Goal: Task Accomplishment & Management: Complete application form

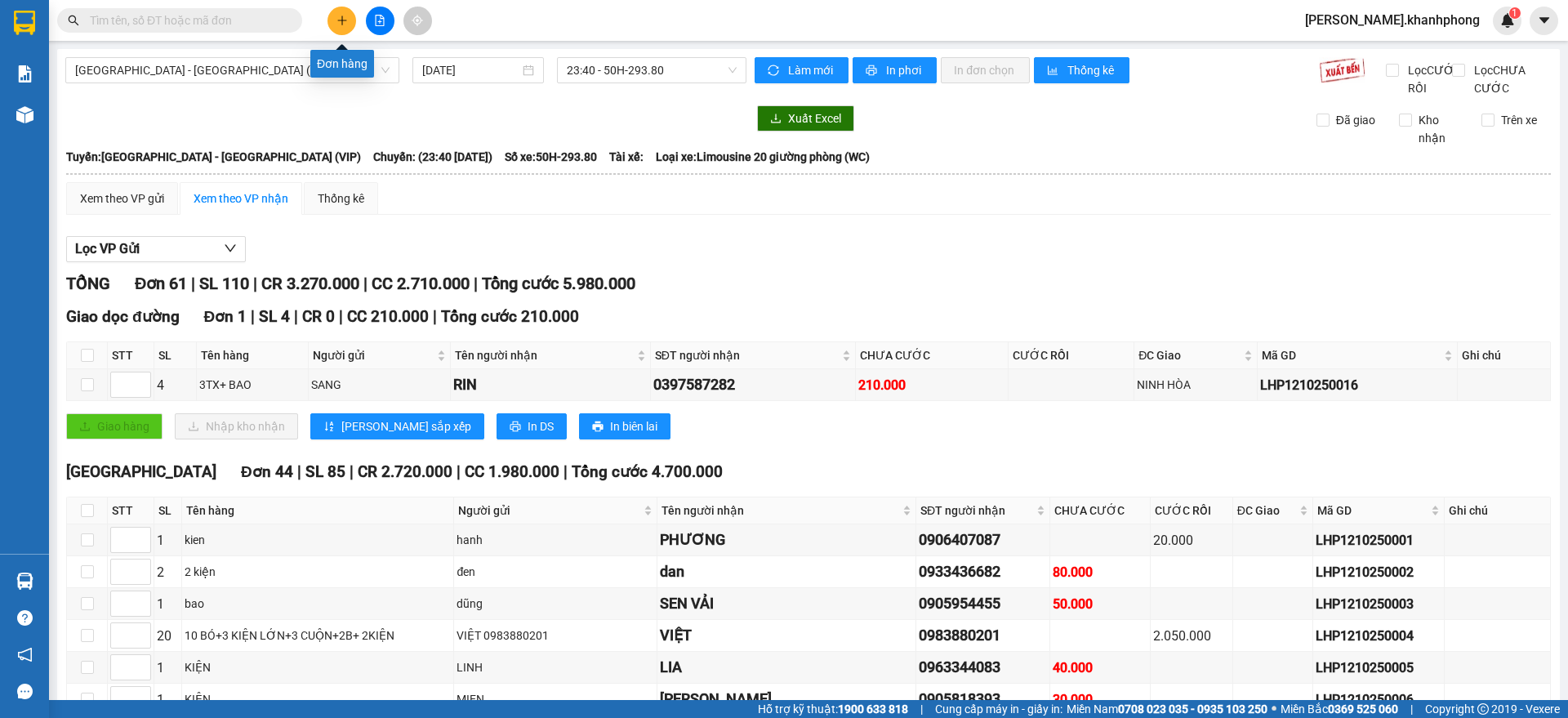
click at [341, 7] on button at bounding box center [341, 21] width 29 height 29
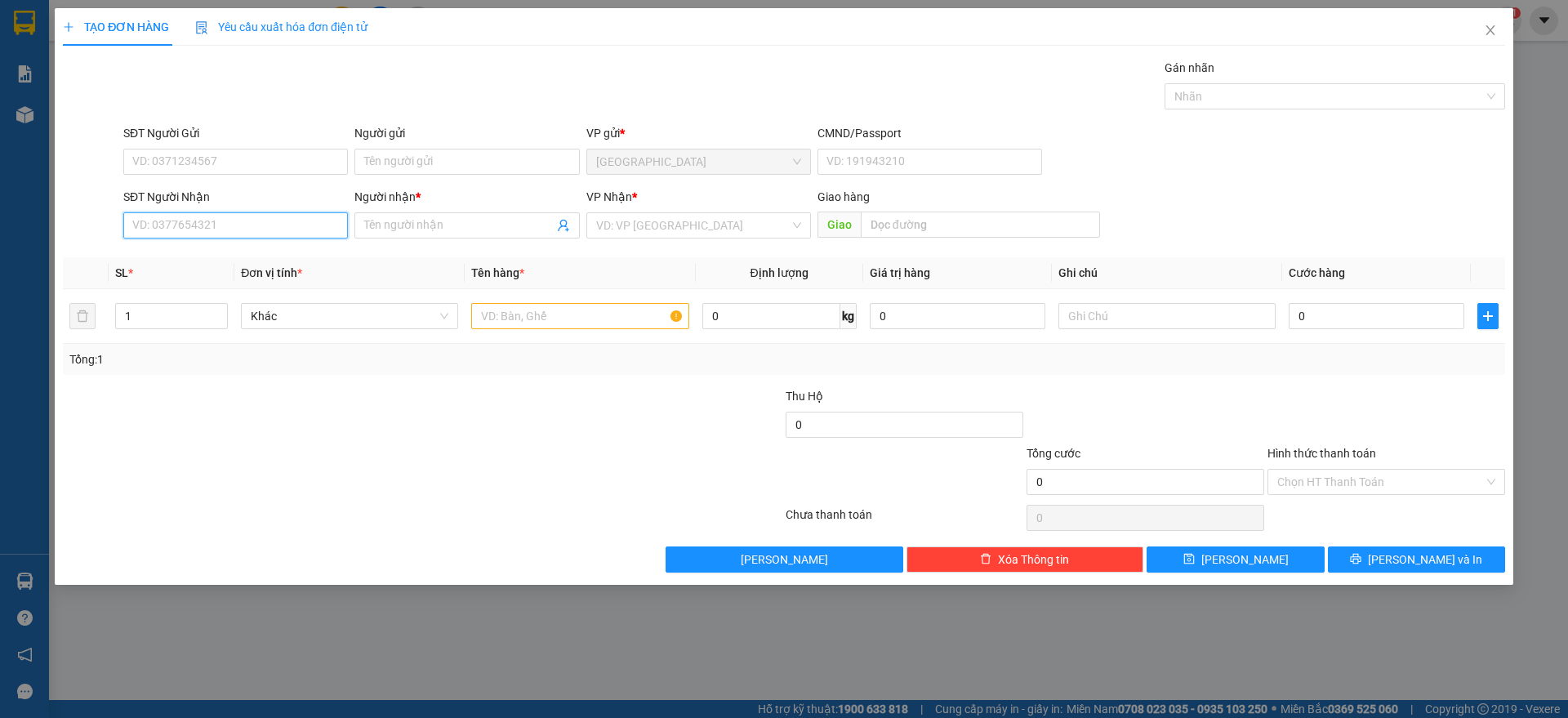
click at [181, 224] on input "SĐT Người Nhận" at bounding box center [235, 225] width 224 height 26
type input "0903851252"
click at [167, 250] on div "0903851252 - [PERSON_NAME]" at bounding box center [235, 258] width 205 height 18
type input "[PERSON_NAME]"
type input "0903851252"
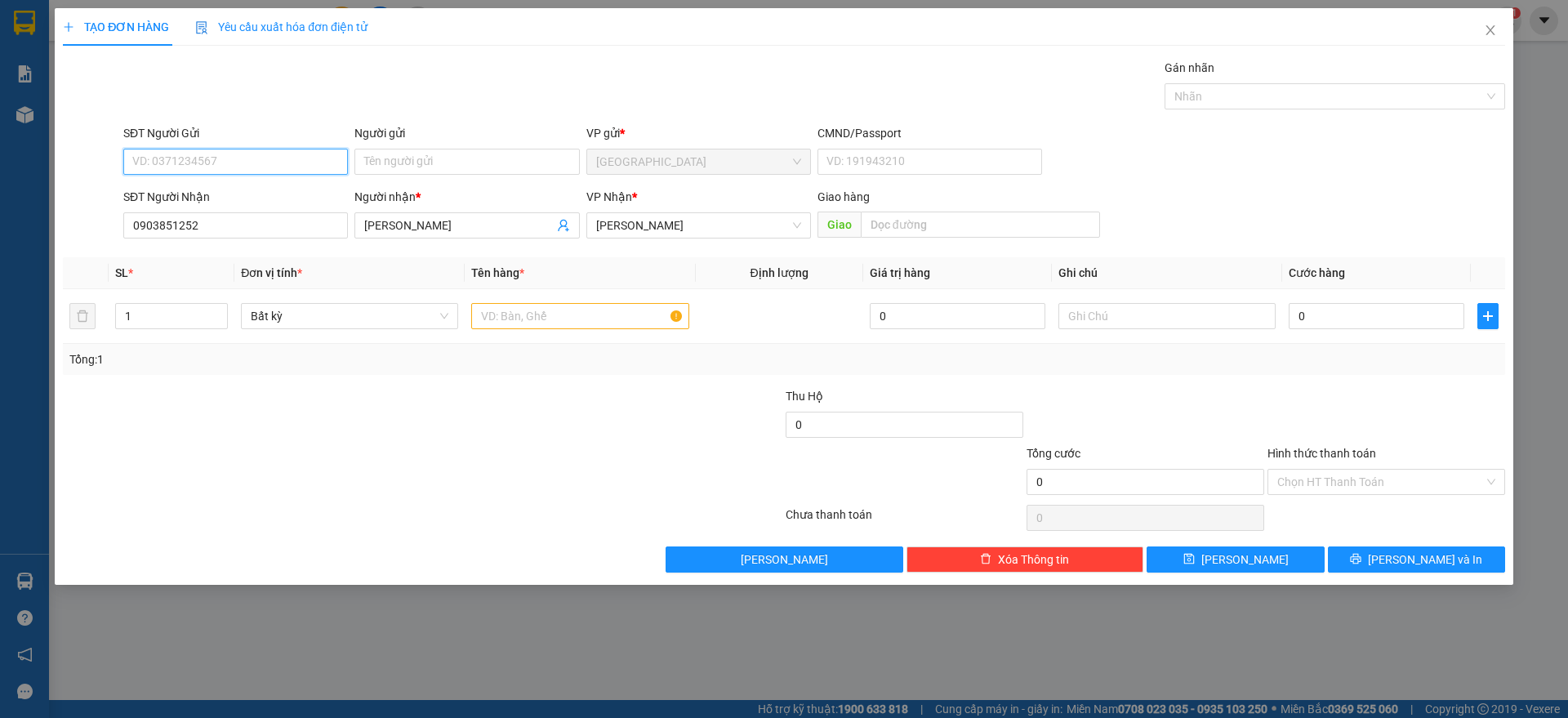
click at [210, 157] on input "SĐT Người Gửi" at bounding box center [235, 161] width 224 height 26
click at [222, 244] on div "0983514859 - TRƯỜNG CHI" at bounding box center [235, 247] width 205 height 18
type input "0983514859"
type input "TRƯỜNG CHI"
click at [563, 325] on input "text" at bounding box center [579, 316] width 217 height 26
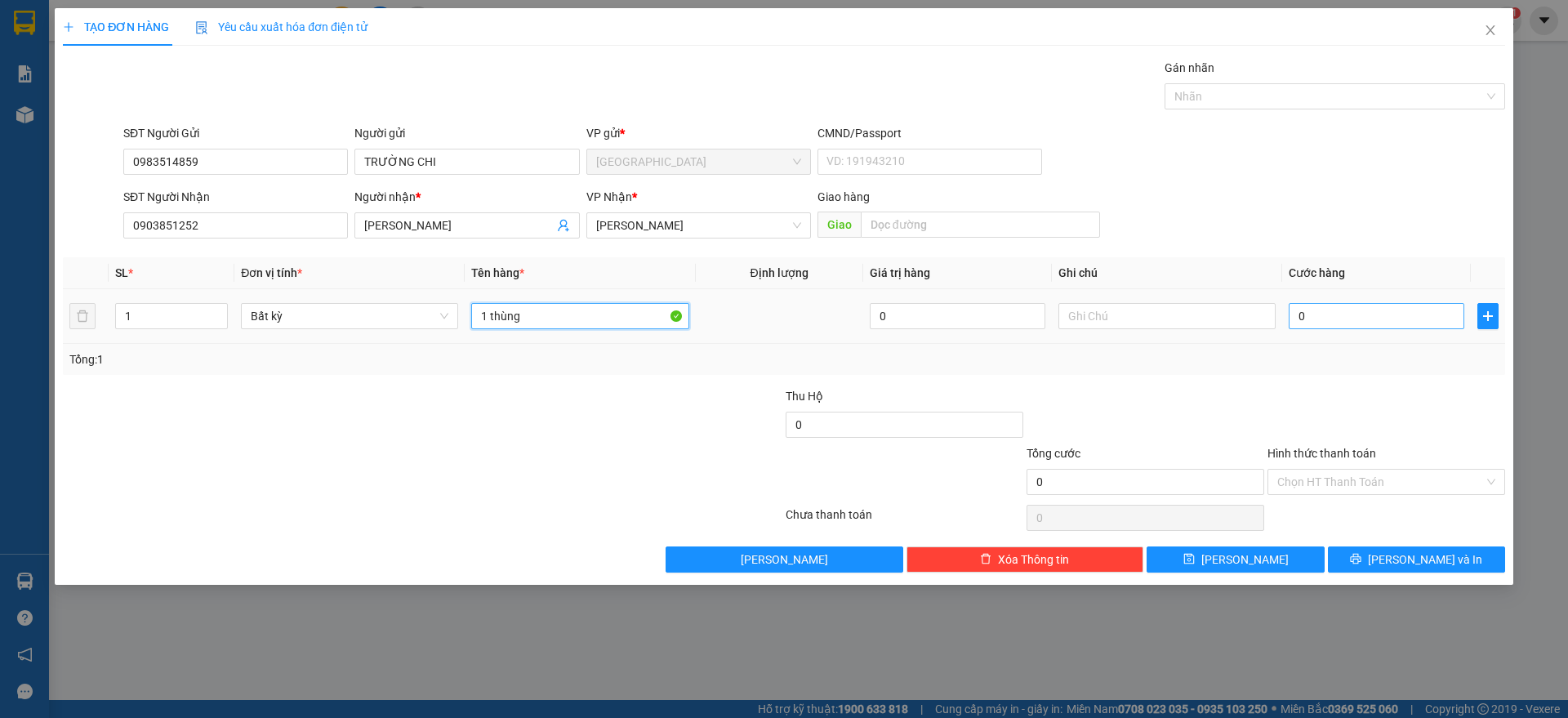
type input "1 thùng"
click at [1376, 309] on input "0" at bounding box center [1377, 316] width 175 height 26
type input "4"
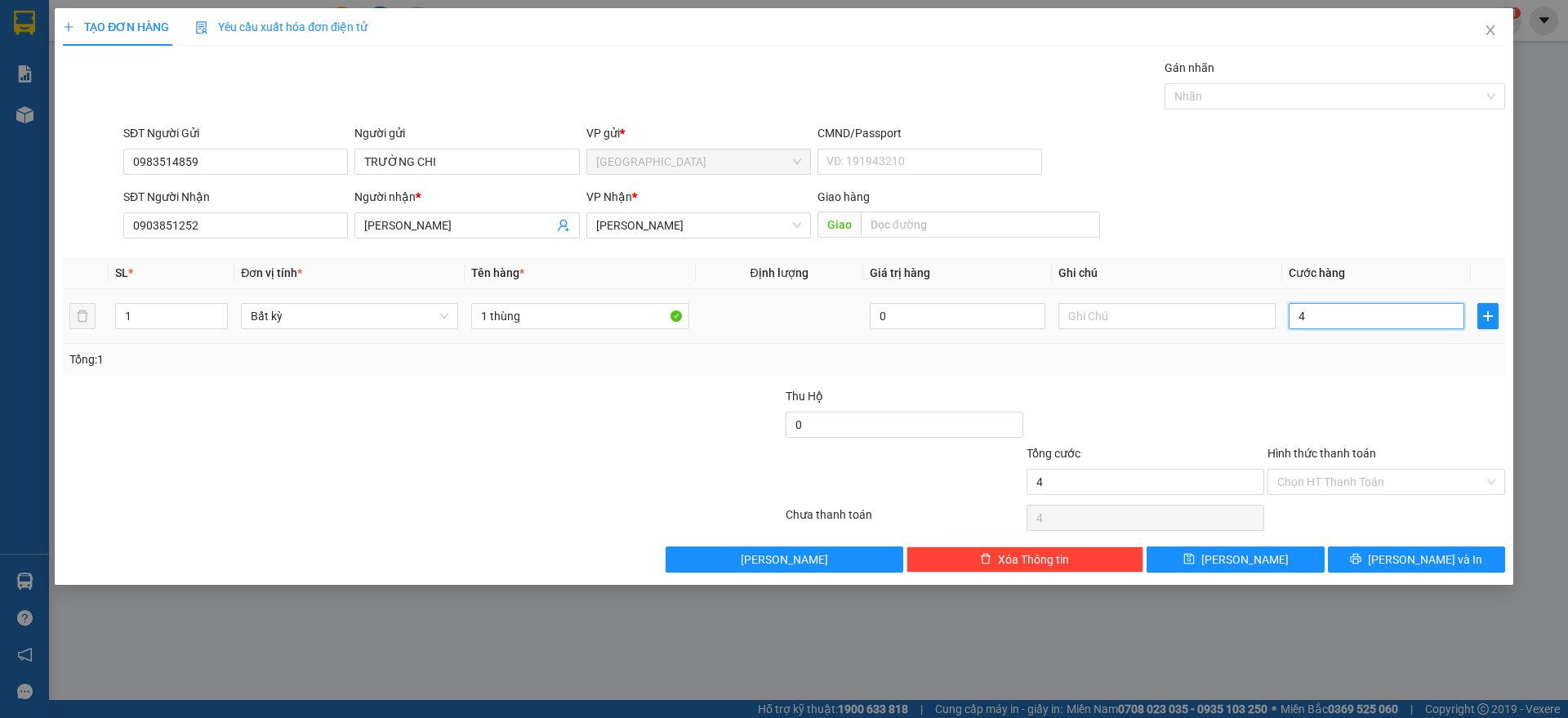
type input "40"
type input "40.000"
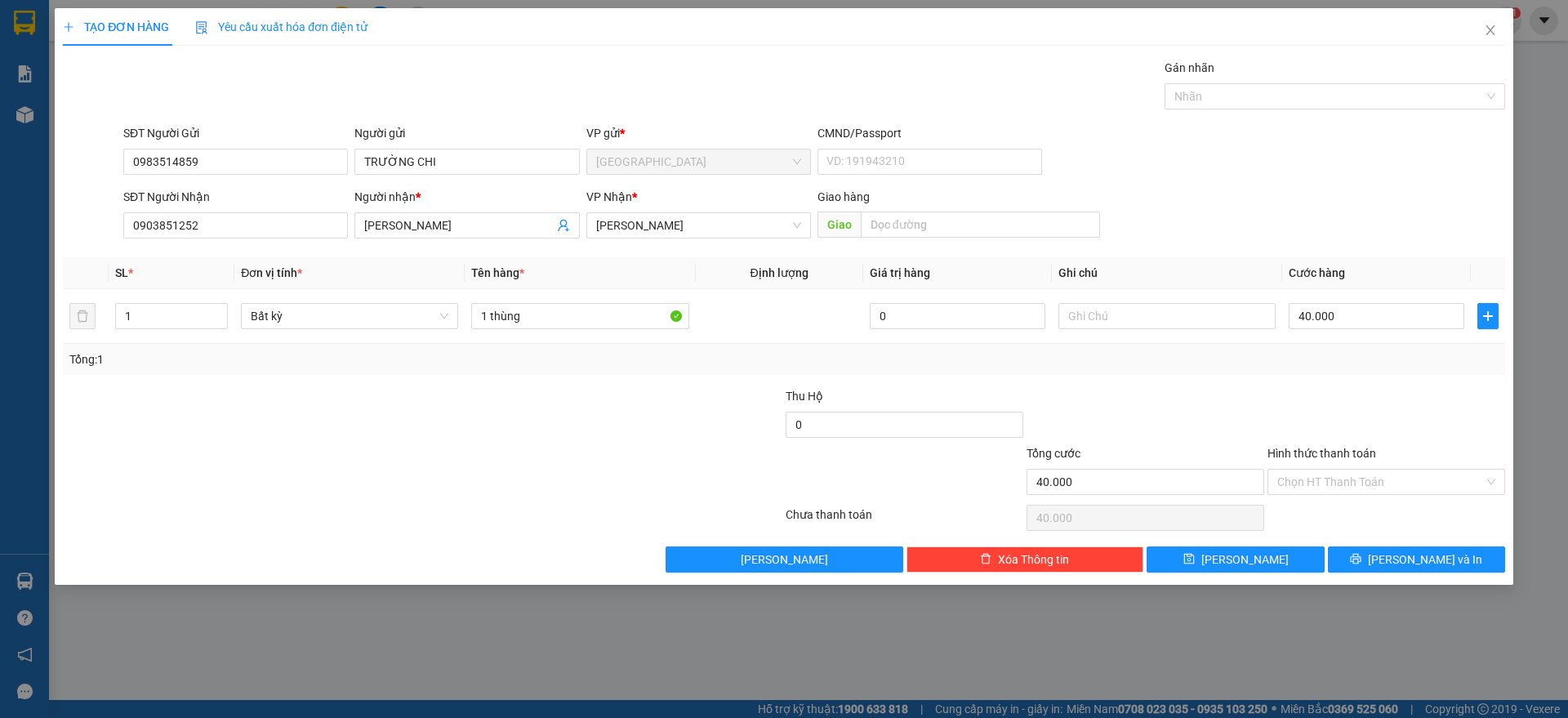
click at [1440, 384] on div "Transit Pickup Surcharge Ids Transit Deliver Surcharge Ids Transit Deliver Surc…" at bounding box center [784, 316] width 1443 height 514
drag, startPoint x: 1368, startPoint y: 481, endPoint x: 1351, endPoint y: 522, distance: 44.4
click at [1370, 482] on input "Hình thức thanh toán" at bounding box center [1380, 481] width 207 height 24
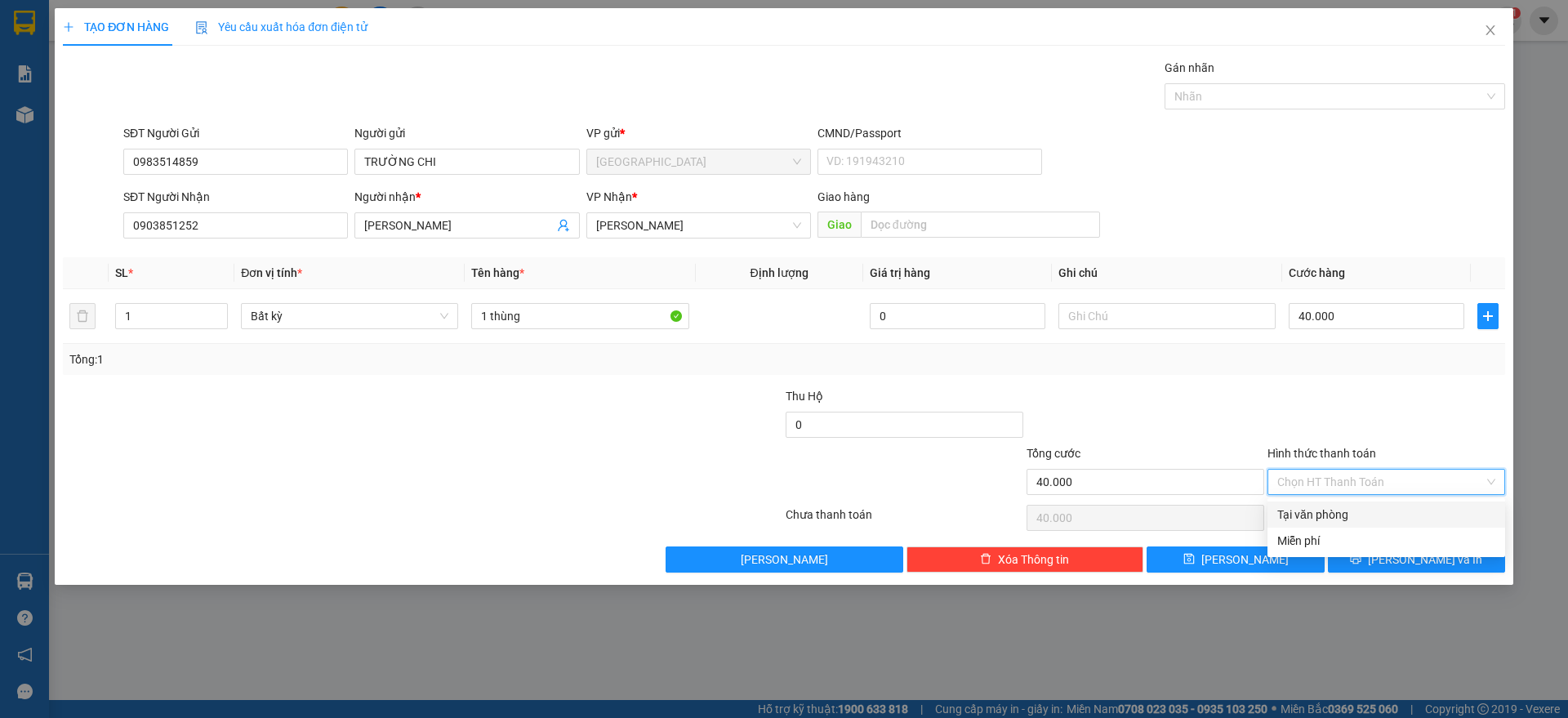
click at [1347, 510] on div "Tại văn phòng" at bounding box center [1387, 515] width 218 height 18
type input "0"
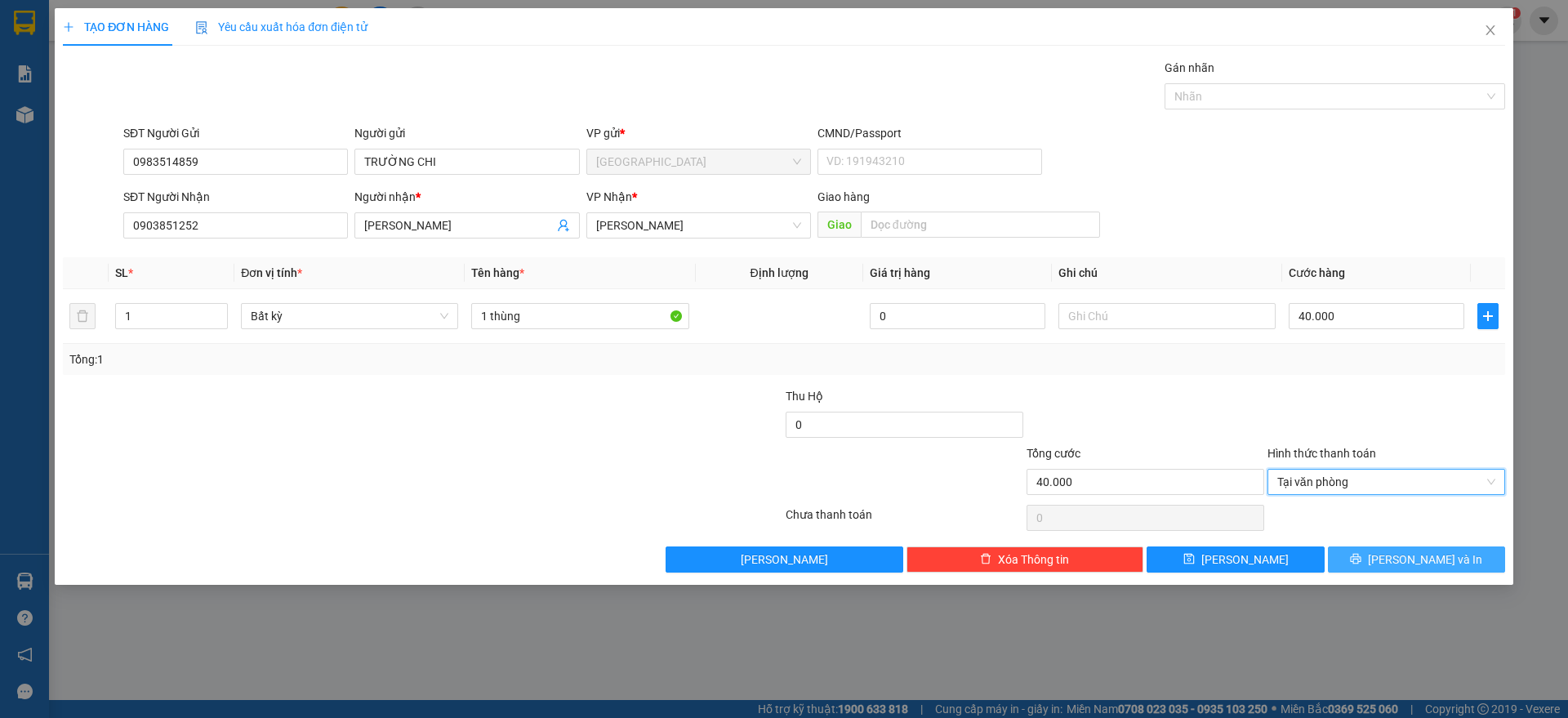
click at [1397, 561] on button "[PERSON_NAME] và In" at bounding box center [1417, 559] width 177 height 26
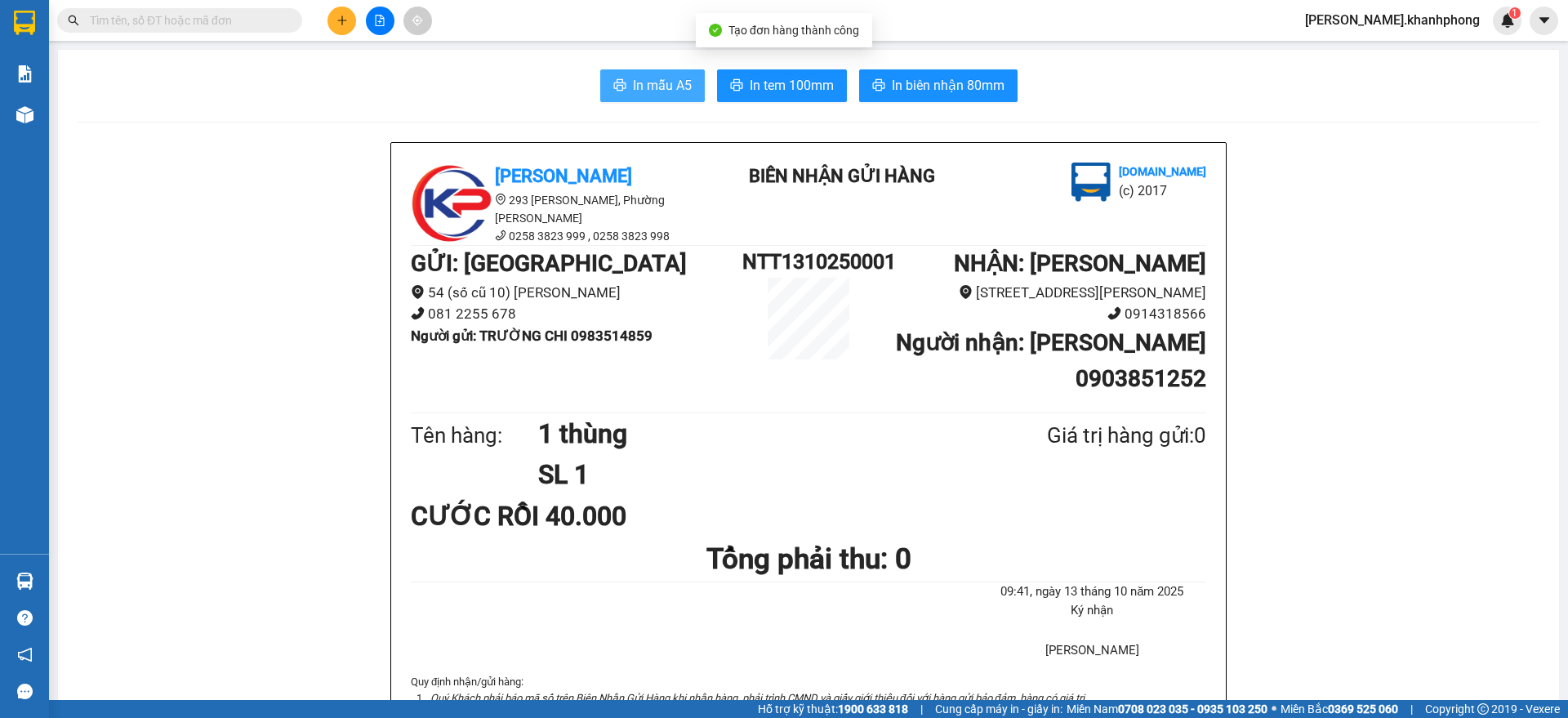
click at [641, 88] on span "In mẫu A5" at bounding box center [662, 85] width 59 height 21
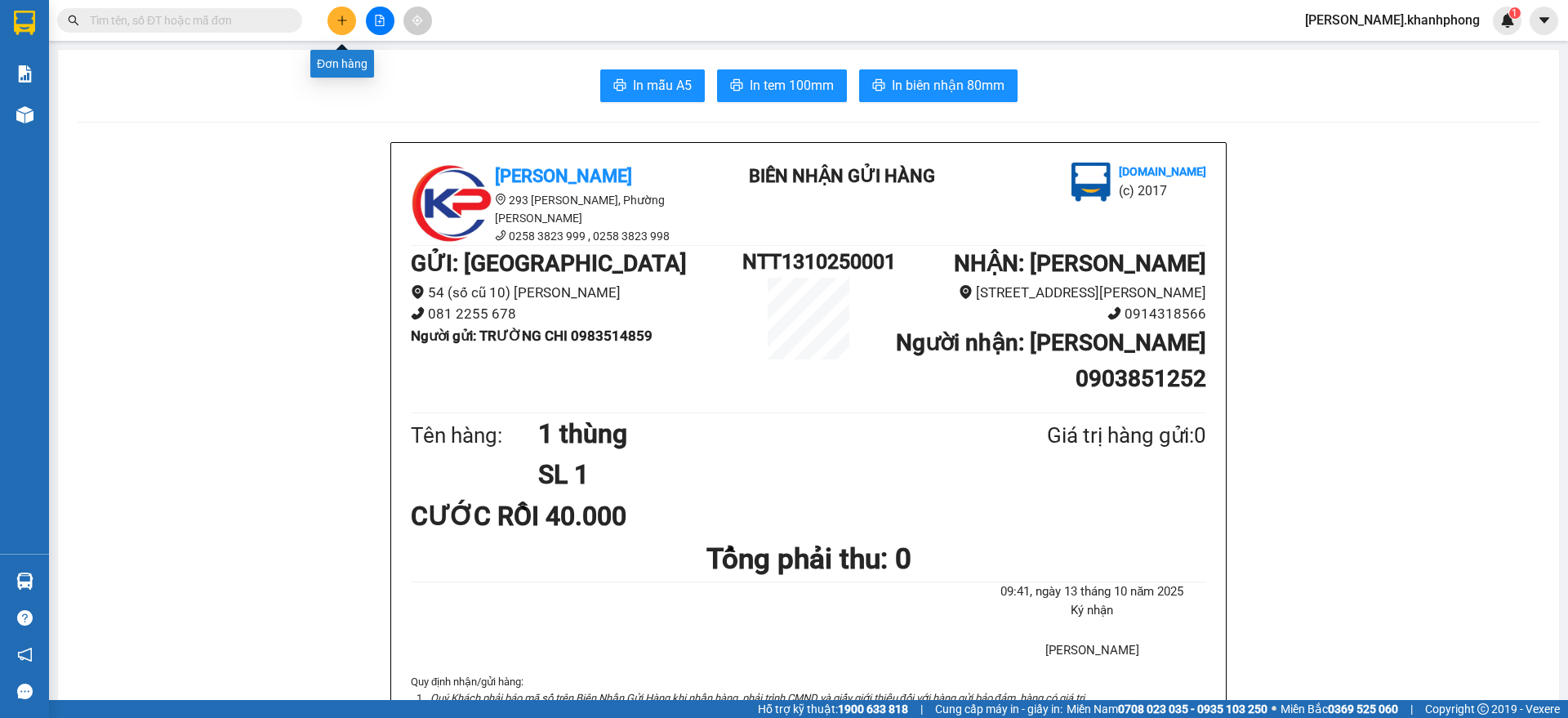
click at [341, 21] on icon "plus" at bounding box center [341, 20] width 12 height 12
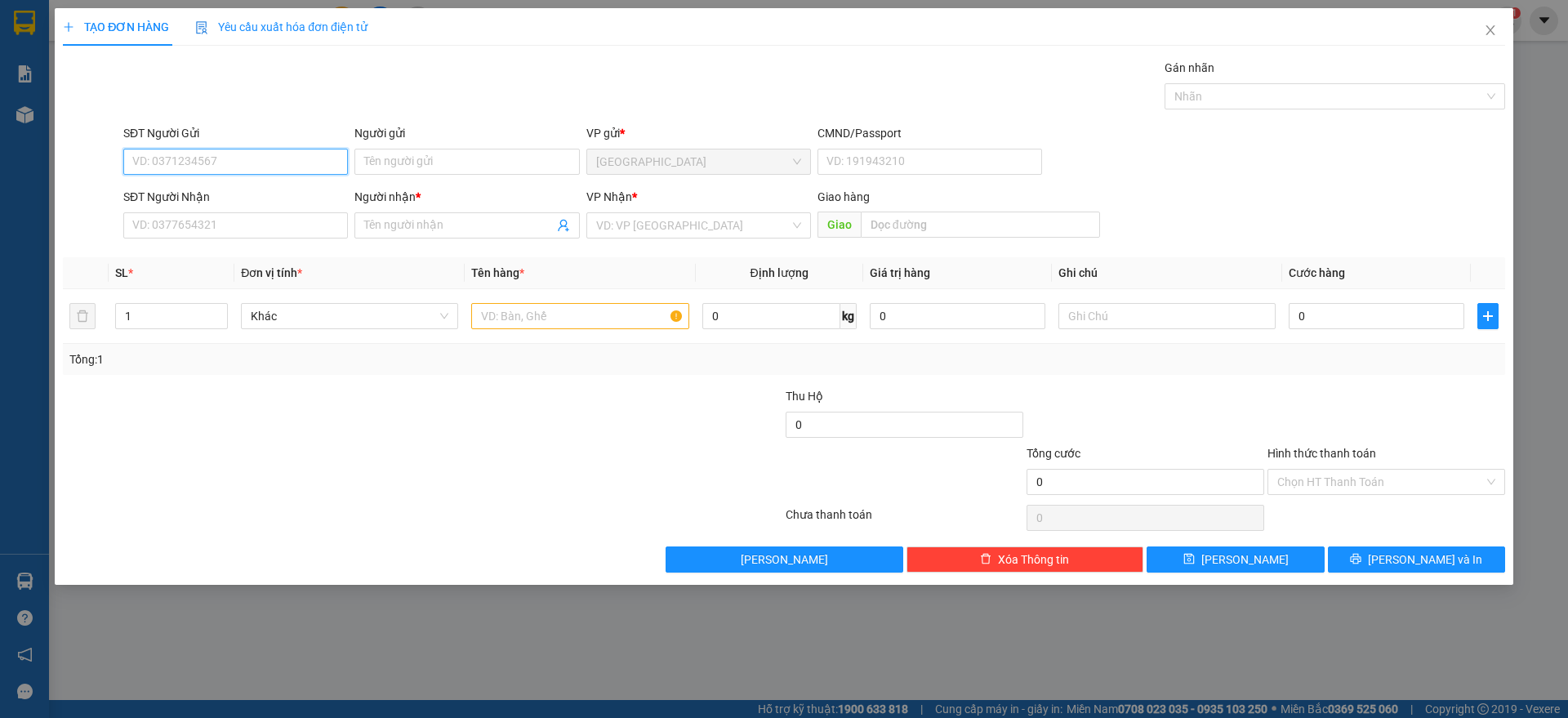
click at [190, 158] on input "SĐT Người Gửi" at bounding box center [235, 161] width 224 height 26
type input "0917700202"
drag, startPoint x: 213, startPoint y: 194, endPoint x: 215, endPoint y: 238, distance: 44.0
click at [213, 196] on div "0917700202 - LĨNH" at bounding box center [235, 194] width 205 height 18
type input "LĨNH"
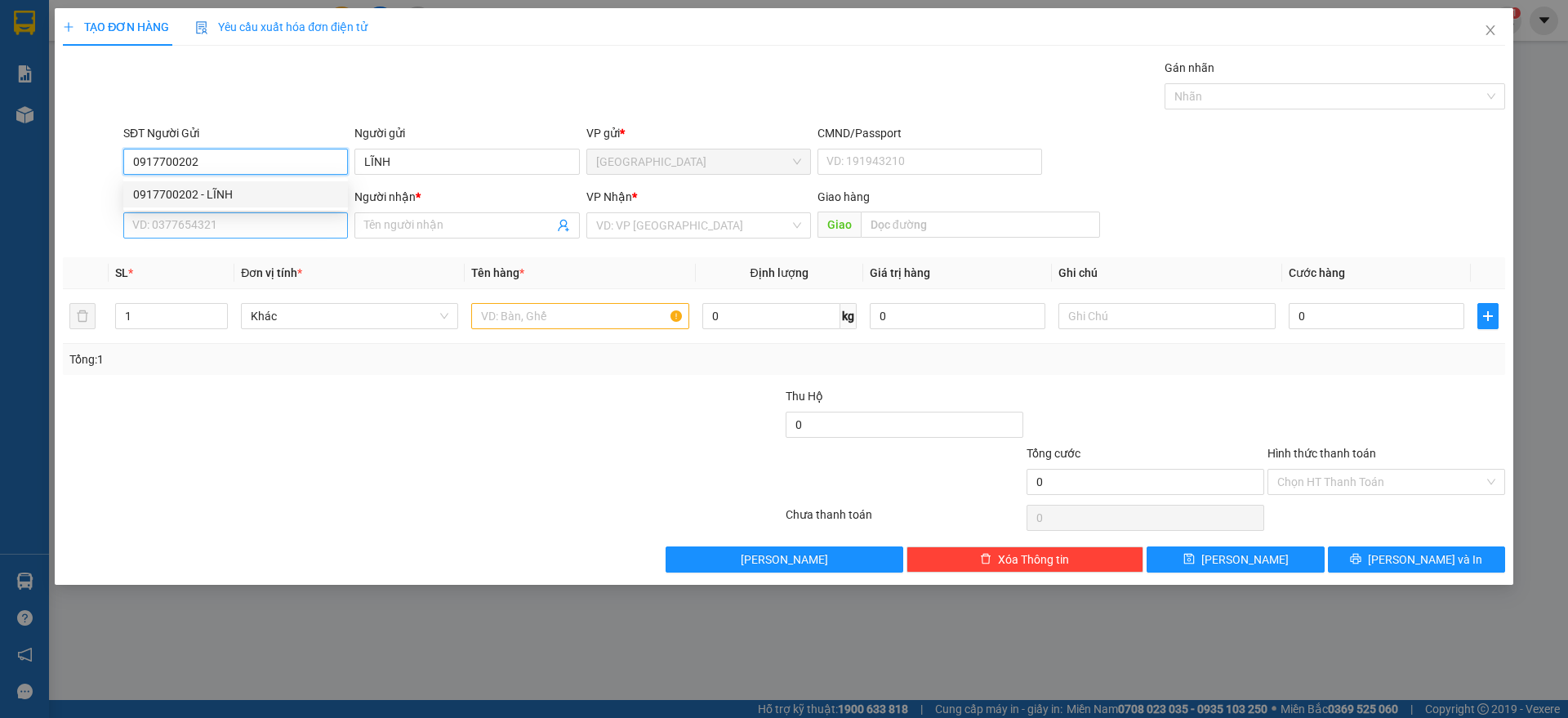
type input "0917700202"
click at [214, 223] on input "SĐT Người Nhận" at bounding box center [235, 225] width 224 height 26
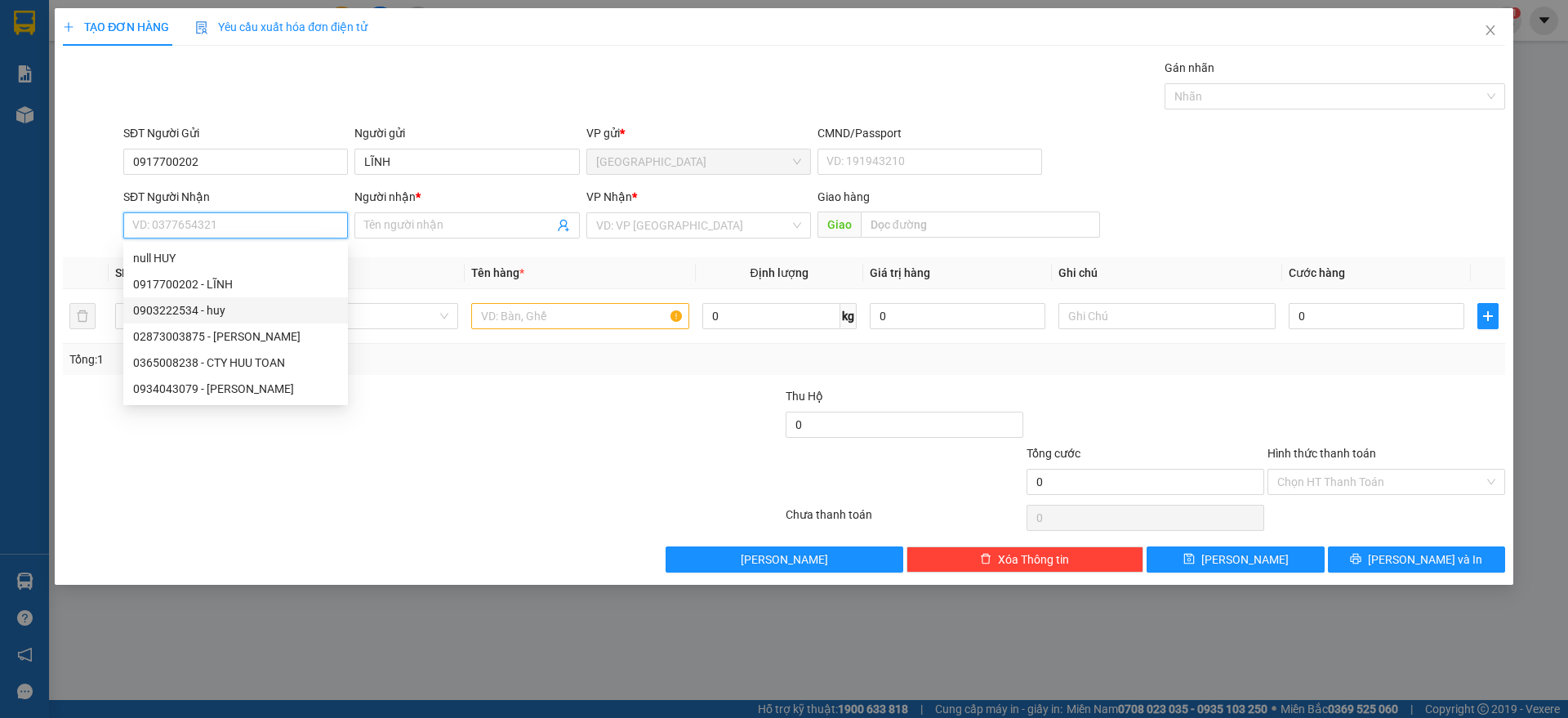
click at [202, 311] on div "0903222534 - huy" at bounding box center [235, 310] width 205 height 18
type input "0903222534"
type input "huy"
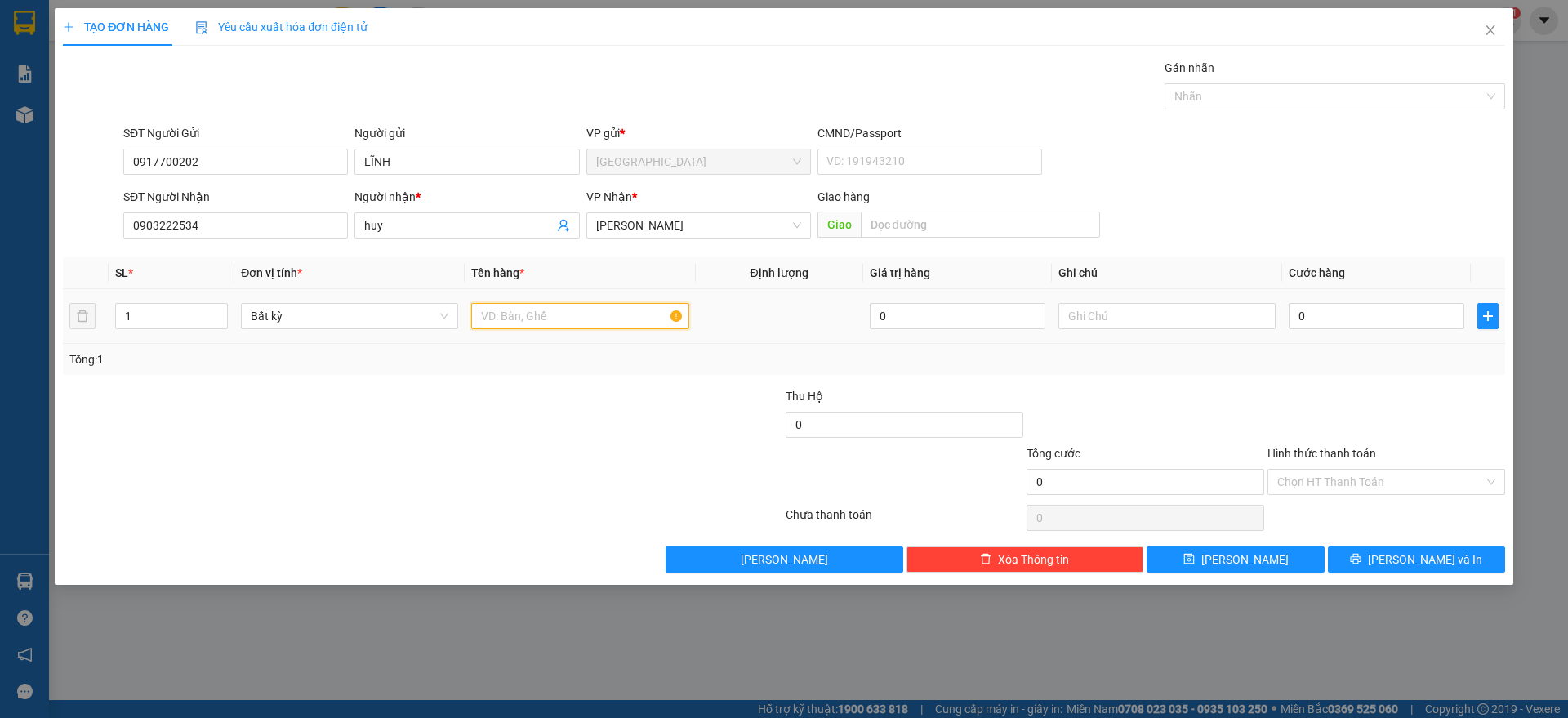
click at [534, 319] on input "text" at bounding box center [579, 316] width 217 height 26
type input "3 kiện"
click at [214, 308] on span "up" at bounding box center [218, 312] width 10 height 10
type input "3"
click at [214, 308] on span "up" at bounding box center [218, 312] width 10 height 10
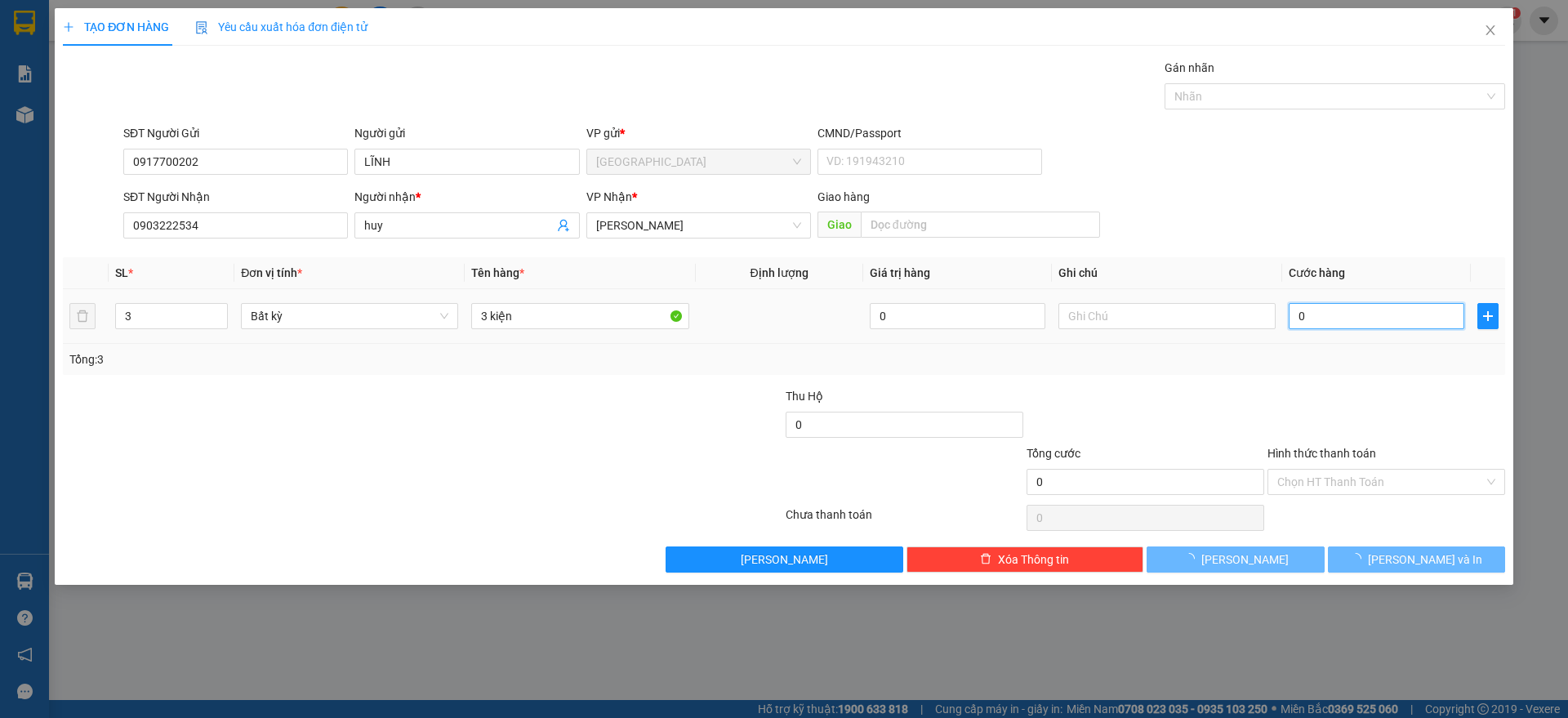
click at [1311, 317] on input "0" at bounding box center [1377, 316] width 175 height 26
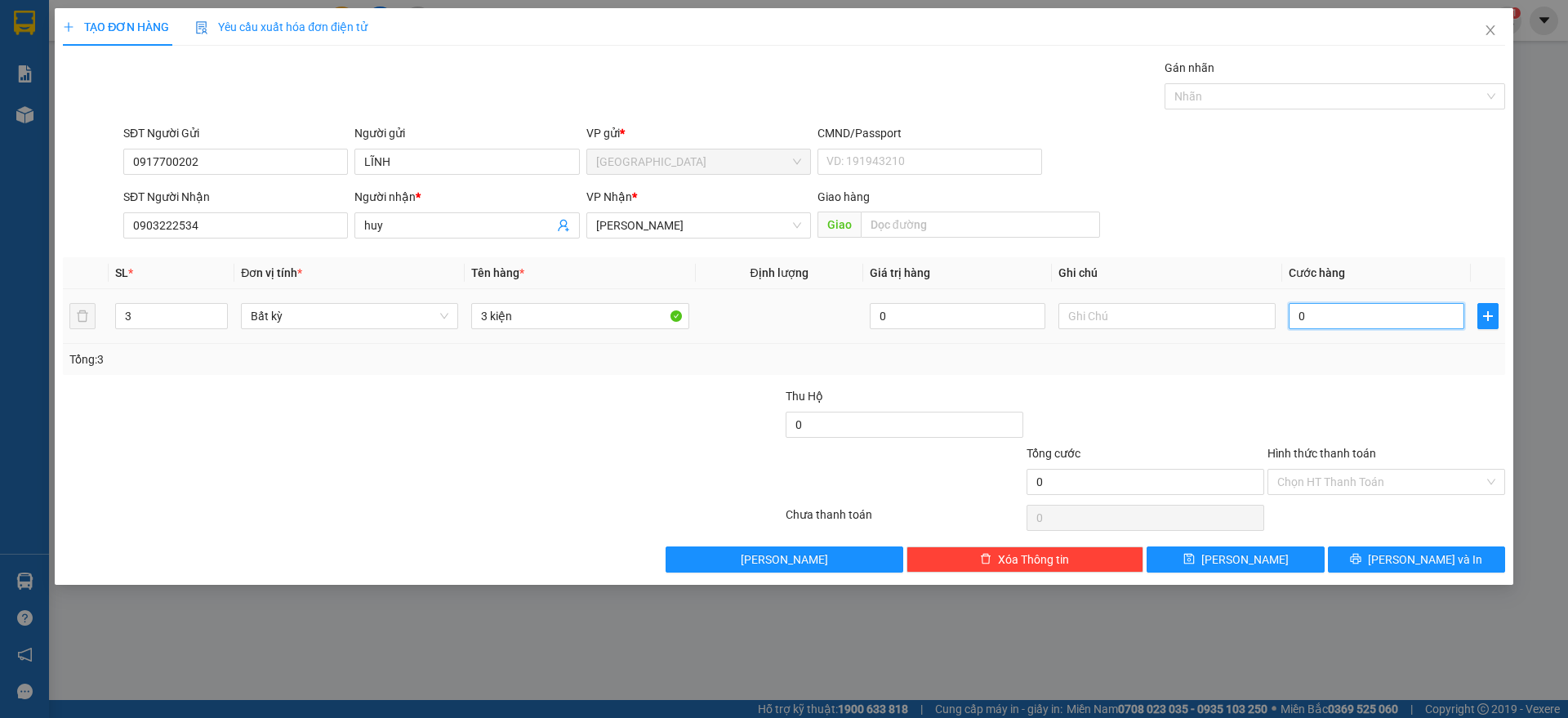
type input "1"
type input "15"
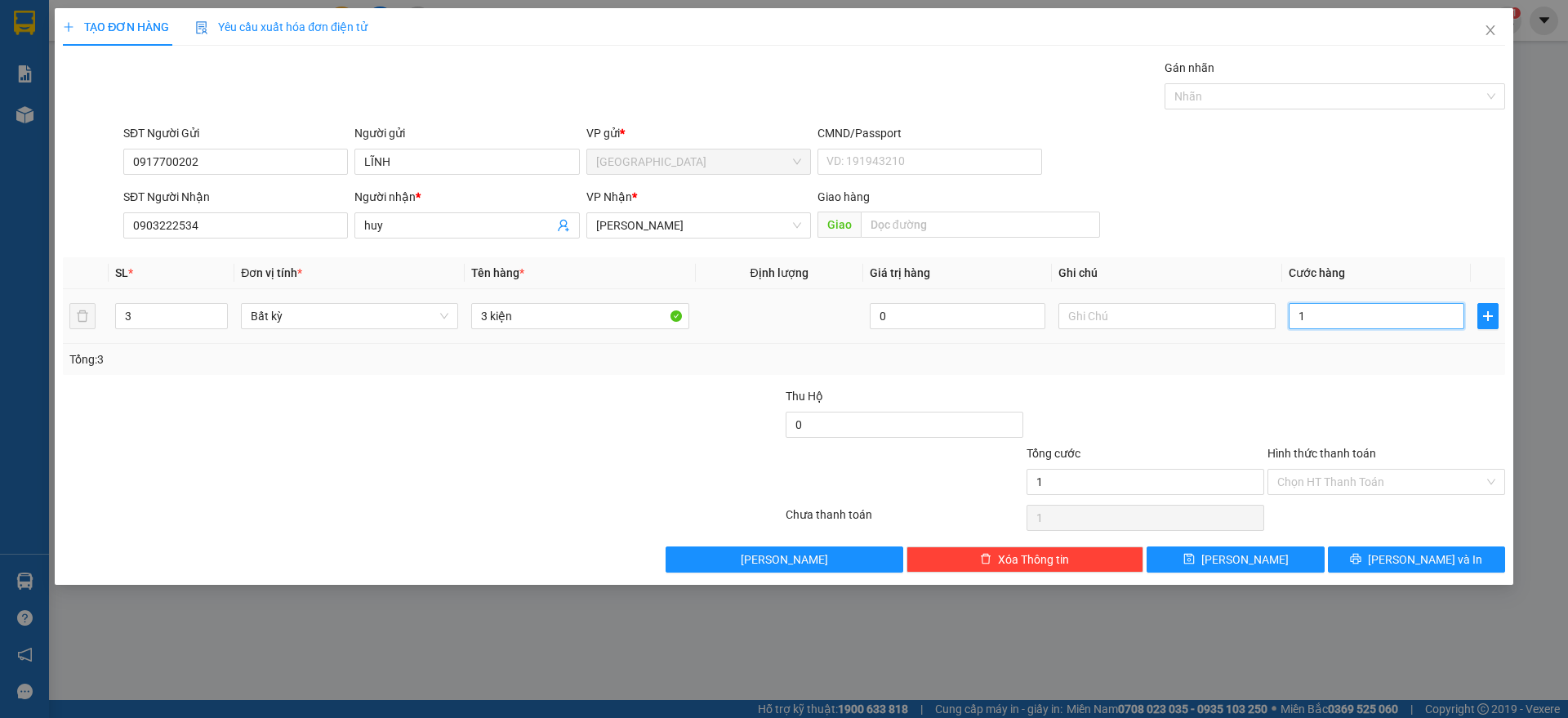
type input "15"
type input "150"
type input "150.000"
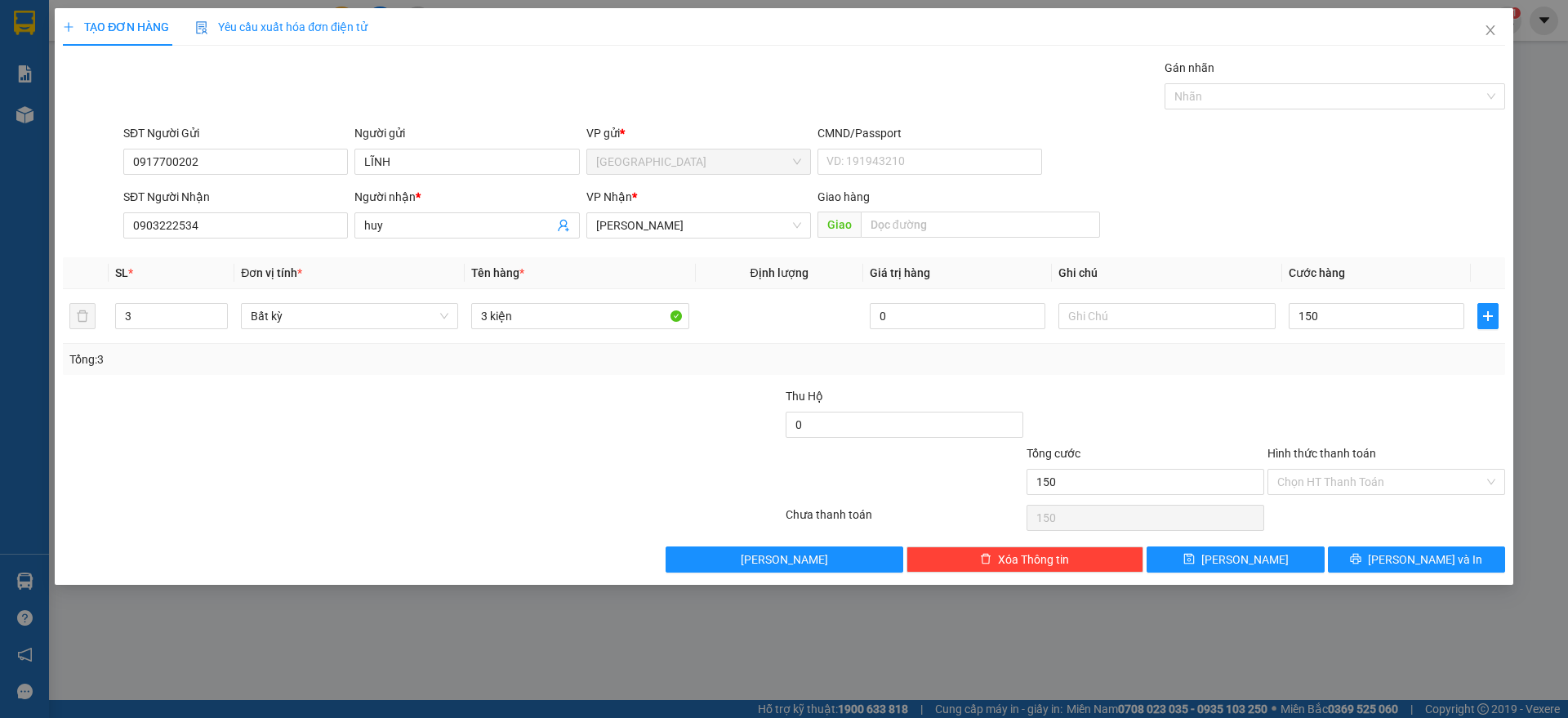
type input "150.000"
click at [1360, 374] on div "Transit Pickup Surcharge Ids Transit Deliver Surcharge Ids Transit Deliver Surc…" at bounding box center [784, 316] width 1443 height 514
click at [1404, 555] on span "[PERSON_NAME] và In" at bounding box center [1425, 560] width 114 height 18
